Goal: Information Seeking & Learning: Learn about a topic

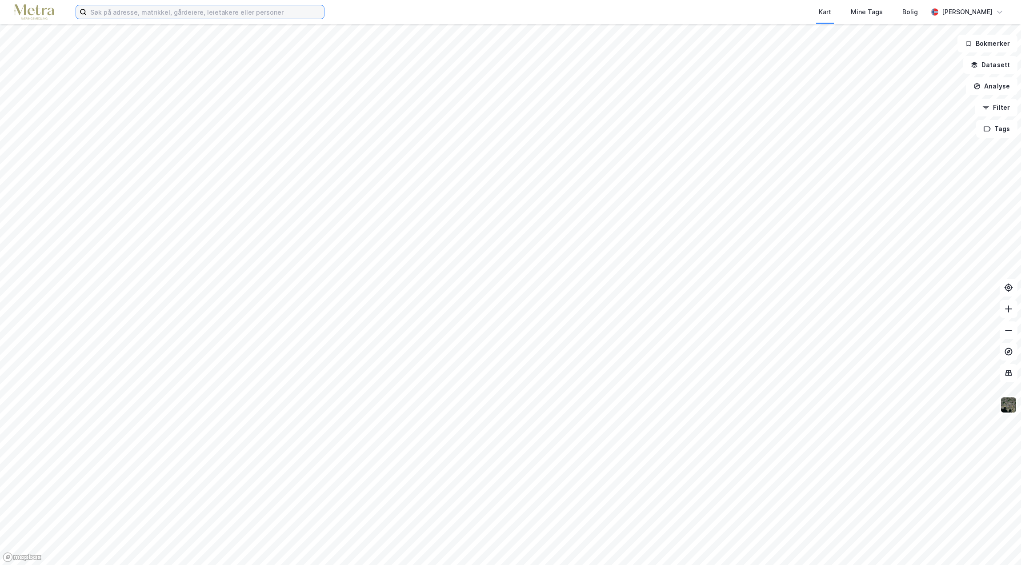
click at [118, 9] on input at bounding box center [205, 11] width 237 height 13
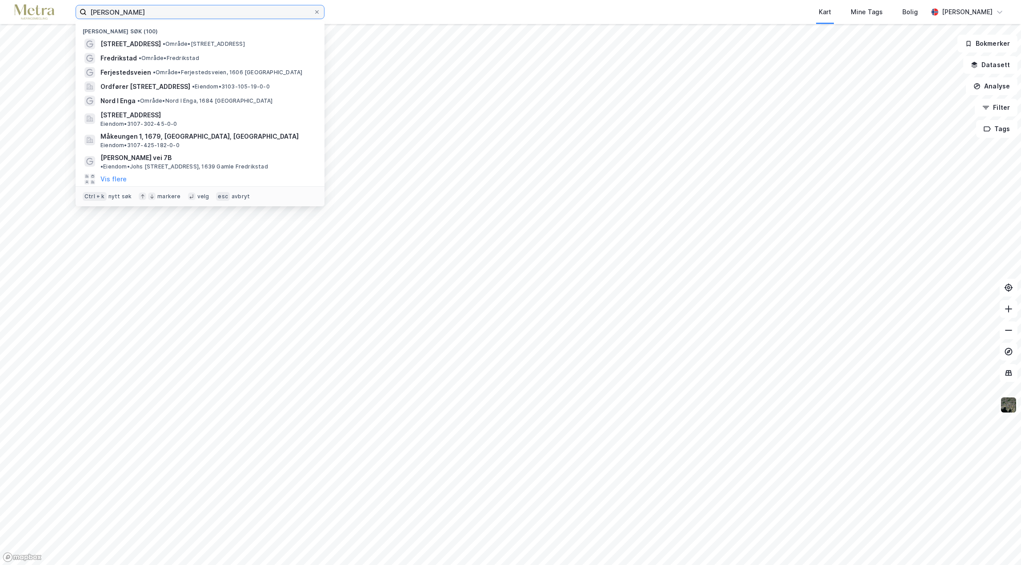
type input "[PERSON_NAME]"
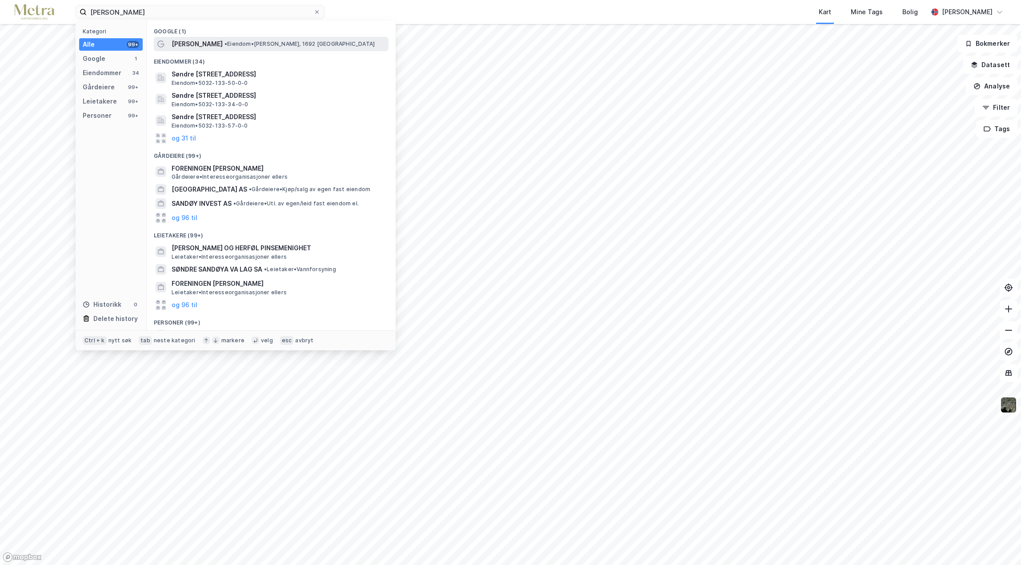
click at [296, 48] on div "[PERSON_NAME] • Eiendom • [PERSON_NAME], 1692 [GEOGRAPHIC_DATA]" at bounding box center [279, 44] width 215 height 11
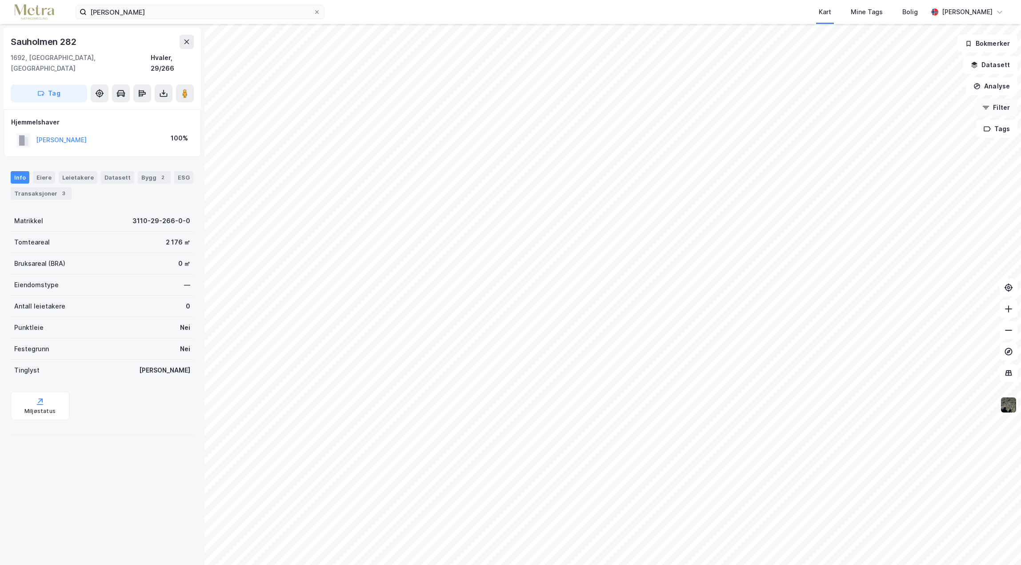
click at [997, 110] on button "Filter" at bounding box center [996, 108] width 43 height 18
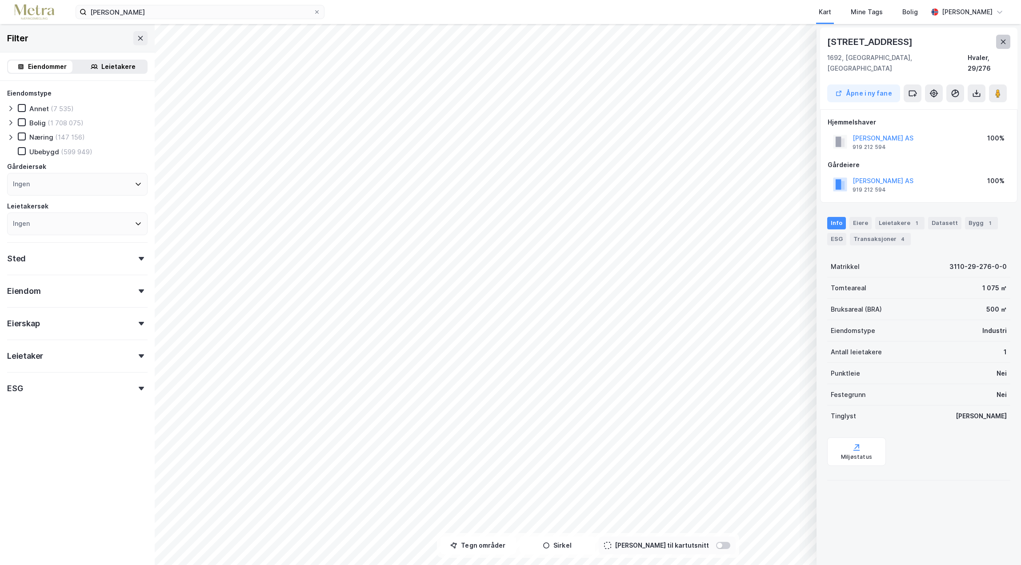
click at [1006, 44] on icon at bounding box center [1003, 41] width 7 height 7
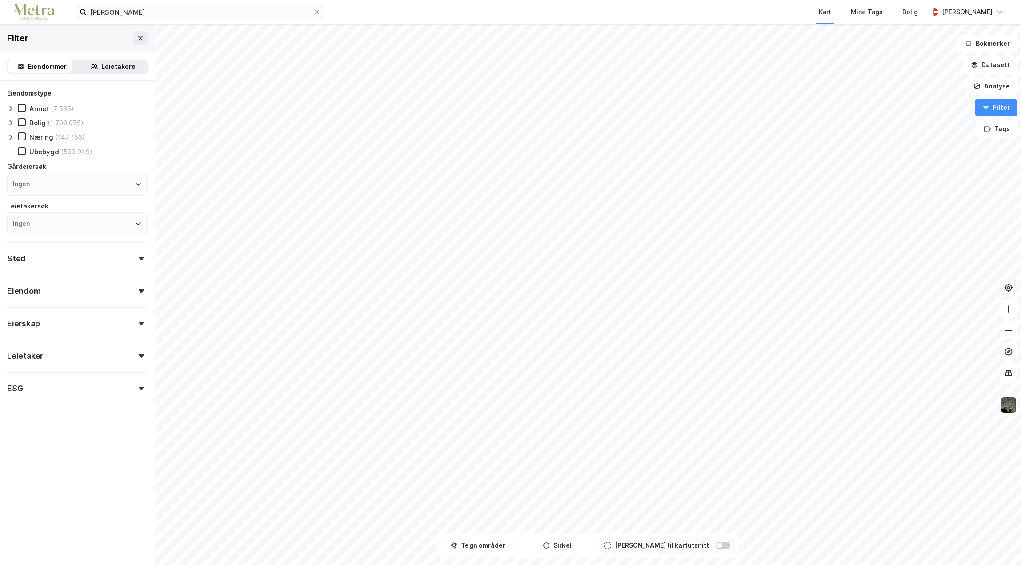
click at [1010, 295] on button at bounding box center [1009, 288] width 18 height 18
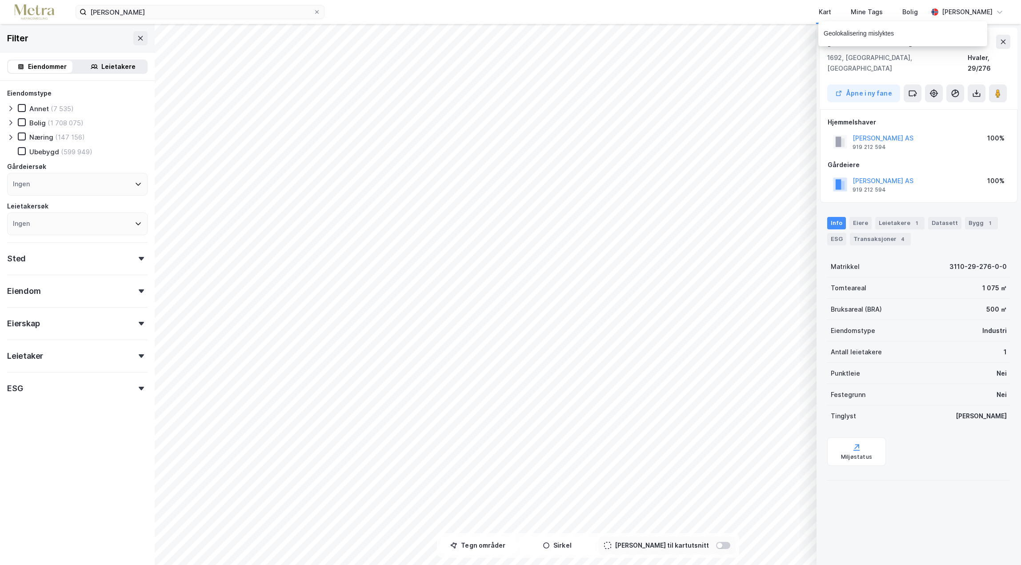
click at [1002, 42] on div "Geolokalisering mislyktes" at bounding box center [929, 35] width 169 height 29
click at [1007, 38] on button at bounding box center [1003, 42] width 14 height 14
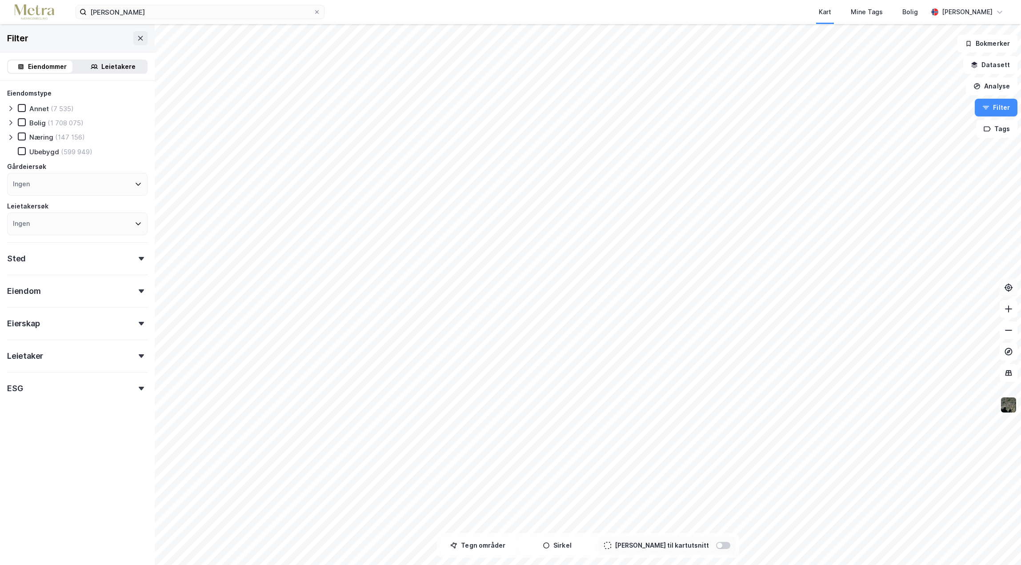
click at [1009, 293] on button at bounding box center [1009, 288] width 18 height 18
